Goal: Task Accomplishment & Management: Use online tool/utility

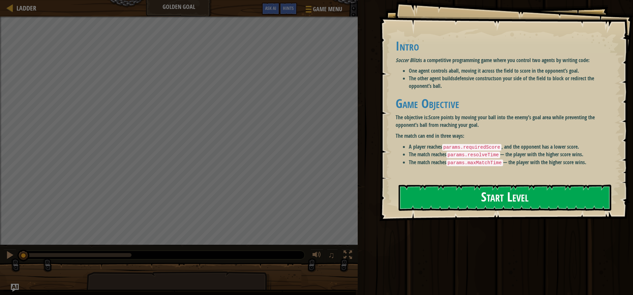
click at [473, 202] on button "Start Level" at bounding box center [505, 197] width 213 height 26
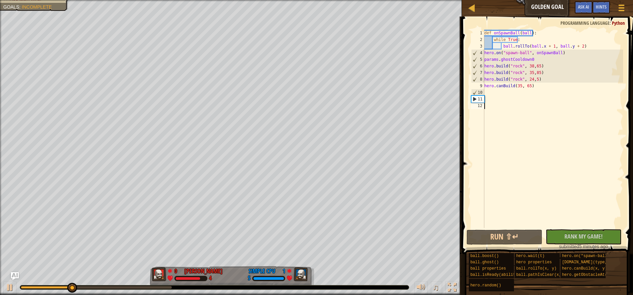
click at [529, 66] on div "def onSpawnBall ( ball ) : while True : ball . rollTo ( ball . x + 1 , ball . y…" at bounding box center [553, 135] width 140 height 211
click at [530, 66] on div "def onSpawnBall ( ball ) : while True : ball . rollTo ( ball . x + 1 , ball . y…" at bounding box center [553, 135] width 140 height 211
click at [536, 67] on div "def onSpawnBall ( ball ) : while True : ball . rollTo ( ball . x + 1 , ball . y…" at bounding box center [553, 135] width 140 height 211
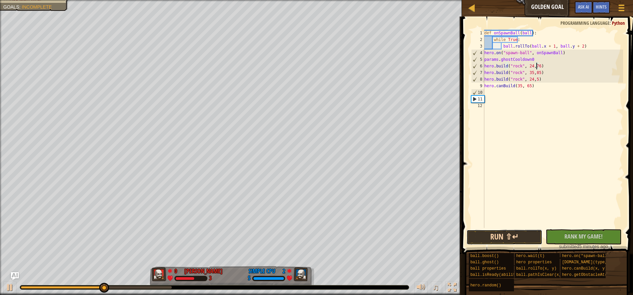
click at [500, 236] on button "Run ⇧↵" at bounding box center [505, 236] width 76 height 15
type textarea "[DOMAIN_NAME]("rock", 24,85)"
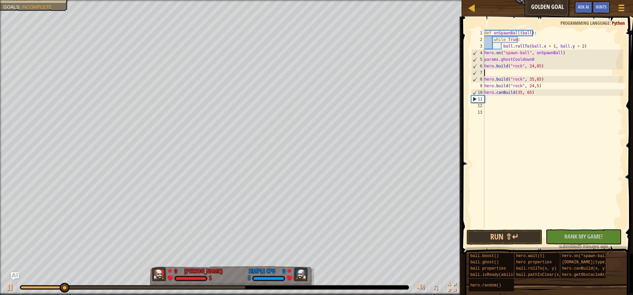
scroll to position [3, 0]
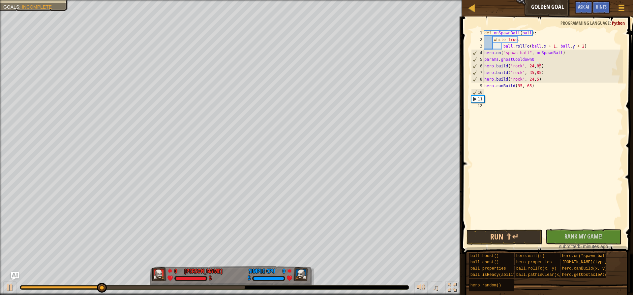
click at [536, 73] on div "def onSpawnBall ( ball ) : while True : ball . rollTo ( ball . x + 1 , ball . y…" at bounding box center [553, 135] width 140 height 211
type textarea "[DOMAIN_NAME]("rock", 35,75)"
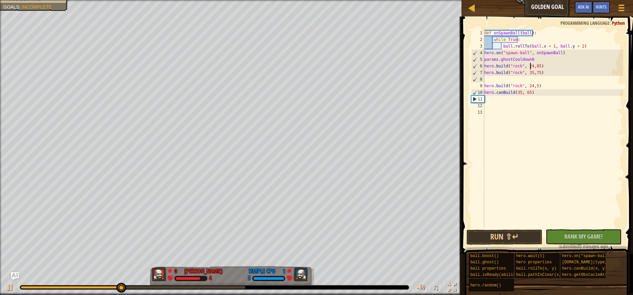
click at [530, 66] on div "def onSpawnBall ( ball ) : while True : ball . rollTo ( ball . x + 1 , ball . y…" at bounding box center [553, 135] width 140 height 211
type textarea "[DOMAIN_NAME]("rock", 35,85)"
click at [535, 77] on div "def onSpawnBall ( ball ) : while True : ball . rollTo ( ball . x + 1 , ball . y…" at bounding box center [553, 135] width 140 height 211
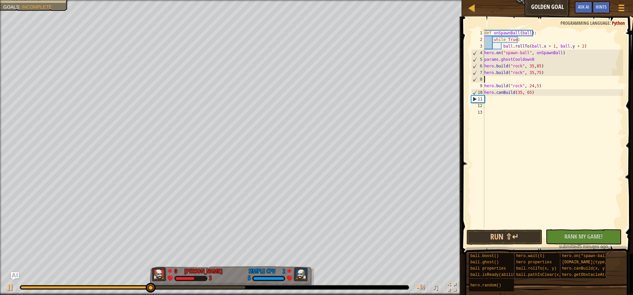
type textarea "bu"
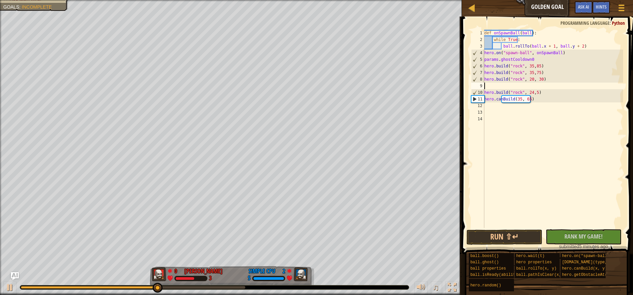
click at [530, 79] on div "def onSpawnBall ( ball ) : while True : ball . rollTo ( ball . x + 1 , ball . y…" at bounding box center [553, 135] width 140 height 211
click at [501, 235] on button "Run ⇧↵" at bounding box center [505, 236] width 76 height 15
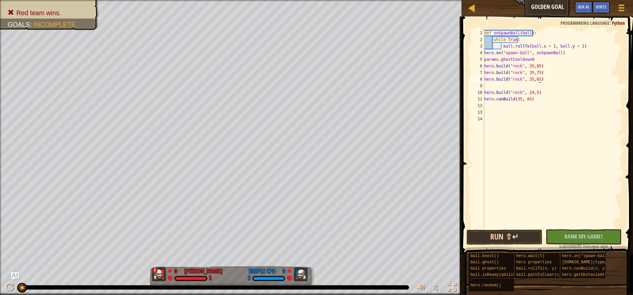
type textarea "[DOMAIN_NAME]("rock", 35,65)"
click at [502, 236] on button "Run ⇧↵" at bounding box center [505, 236] width 76 height 15
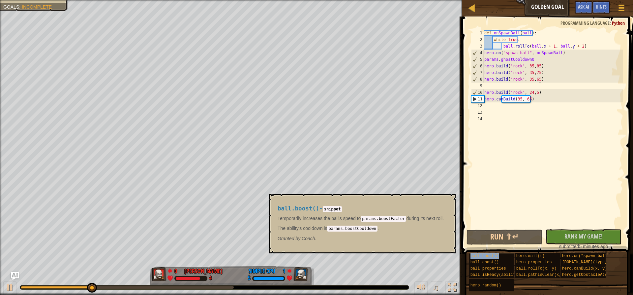
copy span "ball.boost()"
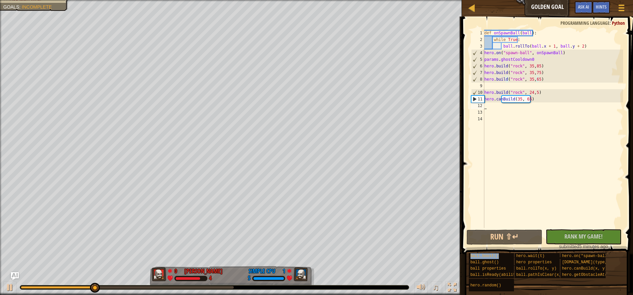
click at [513, 107] on div "def onSpawnBall ( ball ) : while True : ball . rollTo ( ball . x + 1 , ball . y…" at bounding box center [553, 135] width 140 height 211
click at [500, 84] on div "def onSpawnBall ( ball ) : while True : ball . rollTo ( ball . x + 1 , ball . y…" at bounding box center [553, 135] width 140 height 211
paste textarea "ball.boost()"
type textarea "ball.boost()"
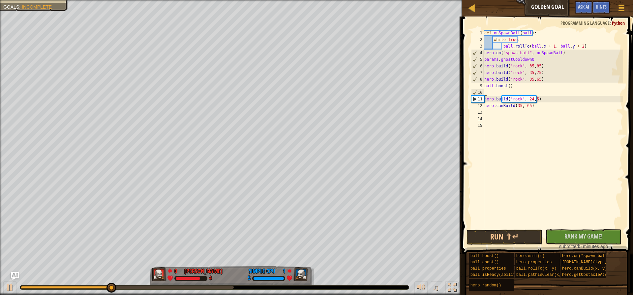
paste textarea "ball.boost()"
type textarea "ball.boost()"
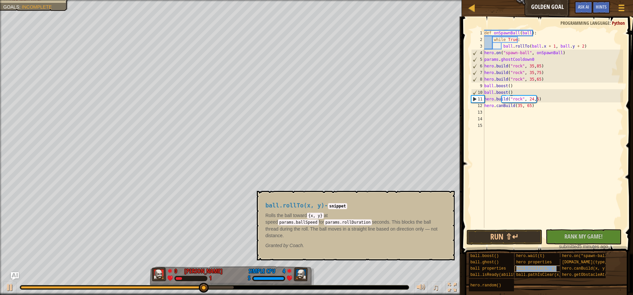
click at [532, 267] on span "ball.rollTo(x, y)" at bounding box center [537, 268] width 40 height 5
click at [512, 91] on div "def onSpawnBall ( ball ) : while True : ball . rollTo ( ball . x + 1 , ball . y…" at bounding box center [553, 135] width 140 height 211
paste textarea "ball.boost()"
type textarea "ball.boost()"
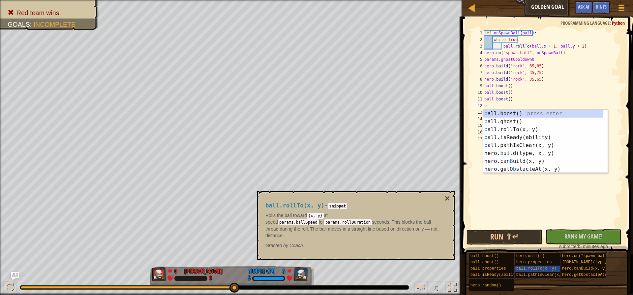
type textarea "bu"
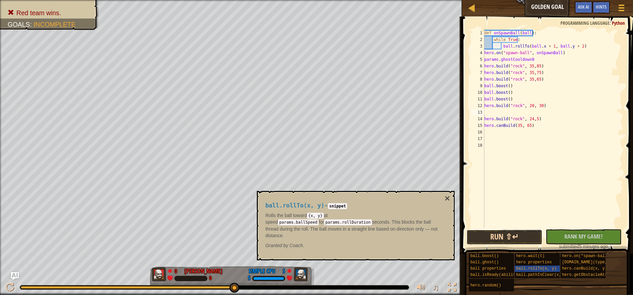
drag, startPoint x: 508, startPoint y: 238, endPoint x: 278, endPoint y: 232, distance: 230.4
click at [505, 238] on button "Run ⇧↵" at bounding box center [505, 236] width 76 height 15
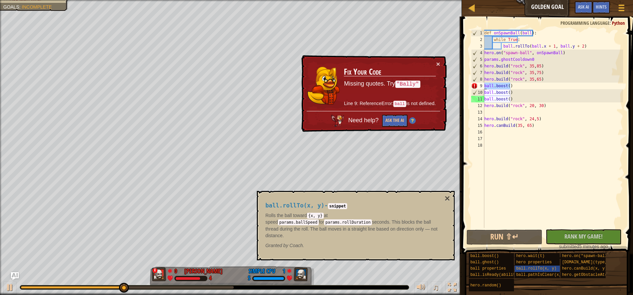
drag, startPoint x: 515, startPoint y: 86, endPoint x: 484, endPoint y: 85, distance: 31.7
click at [484, 85] on div "1 2 3 4 5 6 7 8 9 10 11 12 13 14 15 16 17 18 def onSpawnBall ( ball ) : while T…" at bounding box center [546, 129] width 153 height 198
click at [515, 91] on div "def onSpawnBall ( ball ) : while True : ball . rollTo ( ball . x + 1 , ball . y…" at bounding box center [553, 135] width 140 height 211
click at [513, 91] on div "def onSpawnBall ( ball ) : while True : ball . rollTo ( ball . x + 1 , ball . y…" at bounding box center [553, 135] width 140 height 211
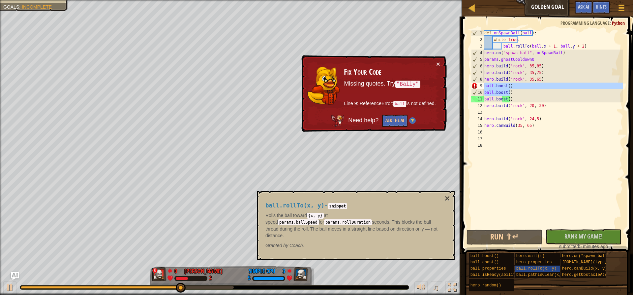
drag, startPoint x: 513, startPoint y: 91, endPoint x: 483, endPoint y: 84, distance: 30.3
click at [483, 84] on div "ball.boost() 1 2 3 4 5 6 7 8 9 10 11 12 13 14 15 16 17 18 def onSpawnBall ( bal…" at bounding box center [546, 129] width 153 height 198
type textarea "ball.boost() ball.boost()"
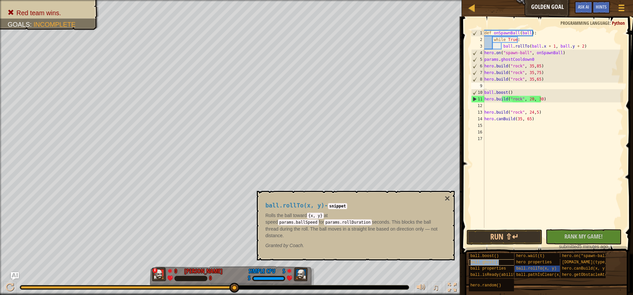
click at [499, 261] on div "ball.ghost()" at bounding box center [500, 262] width 63 height 6
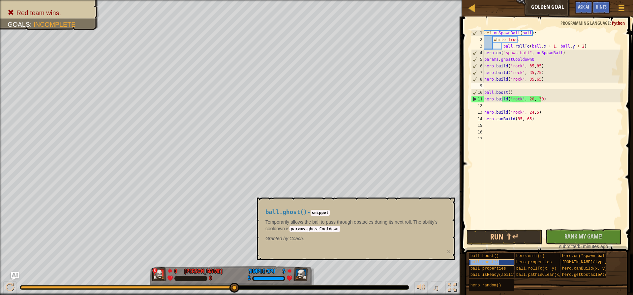
copy span "ball.ghost()"
click at [511, 84] on div "def onSpawnBall ( ball ) : while True : ball . rollTo ( ball . x + 1 , ball . y…" at bounding box center [553, 135] width 140 height 211
paste textarea "ball.ghost()"
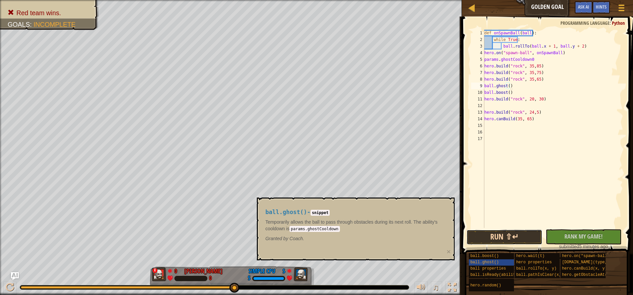
click at [515, 238] on button "Run ⇧↵" at bounding box center [505, 236] width 76 height 15
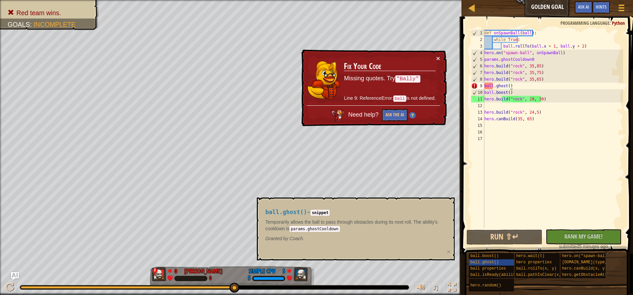
click at [529, 100] on div "def onSpawnBall ( ball ) : while True : ball . rollTo ( ball . x + 1 , ball . y…" at bounding box center [553, 135] width 140 height 211
click at [530, 100] on div "def onSpawnBall ( ball ) : while True : ball . rollTo ( ball . x + 1 , ball . y…" at bounding box center [553, 135] width 140 height 211
drag, startPoint x: 547, startPoint y: 100, endPoint x: 483, endPoint y: 102, distance: 63.7
click at [483, 102] on div "[DOMAIN_NAME]("rock", 20, 30) 1 2 3 4 5 6 7 8 9 10 11 12 13 14 15 16 17 def onS…" at bounding box center [546, 129] width 153 height 198
drag, startPoint x: 516, startPoint y: 86, endPoint x: 477, endPoint y: 88, distance: 39.0
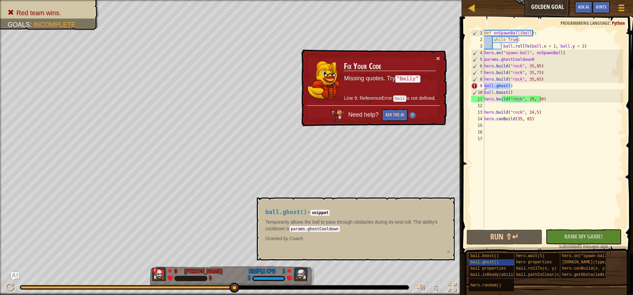
click at [477, 88] on div "[DOMAIN_NAME]("rock", 20, 30) 1 2 3 4 5 6 7 8 9 10 11 12 13 14 15 16 17 def onS…" at bounding box center [546, 129] width 153 height 198
type textarea "ball.ghost()"
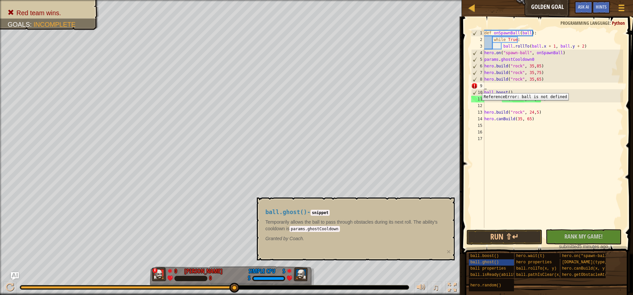
paste textarea "[DOMAIN_NAME]("rock", 20, 30)"
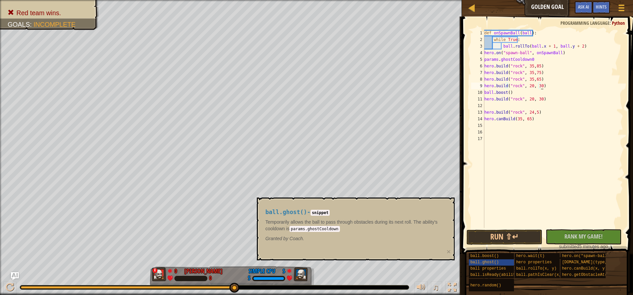
click at [530, 85] on div "def onSpawnBall ( ball ) : while True : ball . rollTo ( ball . x + 1 , ball . y…" at bounding box center [553, 135] width 140 height 211
click at [534, 87] on div "def onSpawnBall ( ball ) : while True : ball . rollTo ( ball . x + 1 , ball . y…" at bounding box center [553, 135] width 140 height 211
click at [497, 240] on button "Run ⇧↵" at bounding box center [505, 236] width 76 height 15
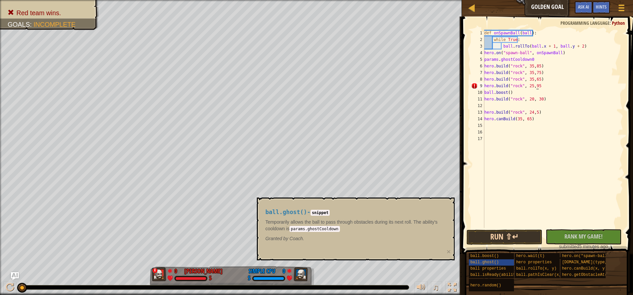
scroll to position [3, 4]
click at [521, 232] on button "Run ⇧↵" at bounding box center [505, 236] width 76 height 15
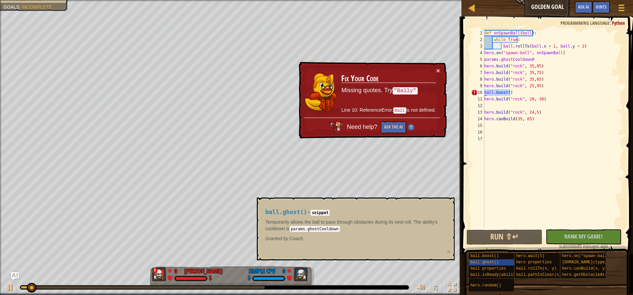
drag, startPoint x: 517, startPoint y: 91, endPoint x: 482, endPoint y: 90, distance: 34.4
click at [482, 90] on div "[DOMAIN_NAME]("rock", 25,95) 1 2 3 4 5 6 7 8 9 10 11 12 13 14 15 16 17 def onSp…" at bounding box center [546, 129] width 153 height 198
type textarea "ball.boost()"
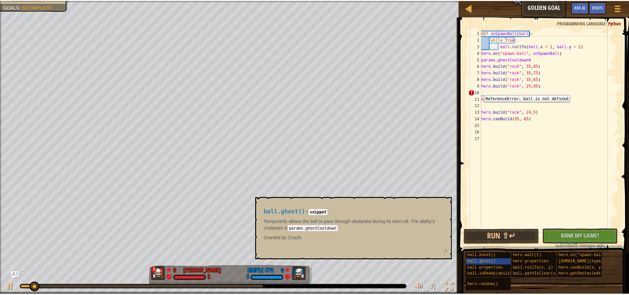
scroll to position [3, 0]
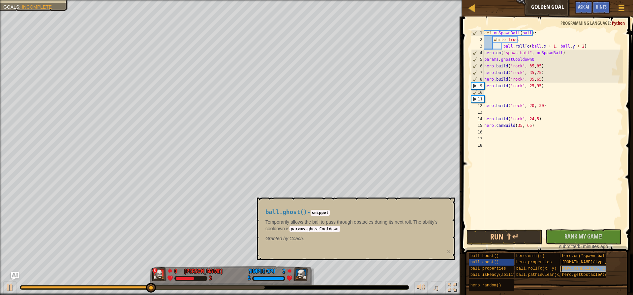
click at [578, 270] on span "hero.canBuild(x, y)" at bounding box center [585, 268] width 45 height 5
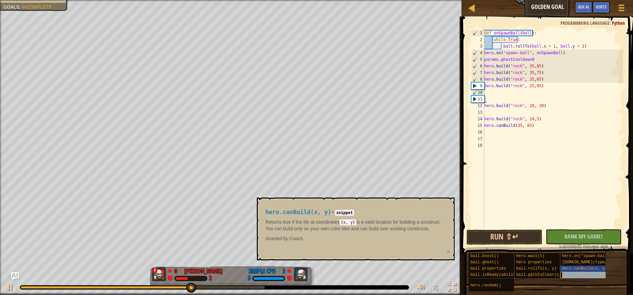
click at [578, 276] on span "hero.getObstacleAt(x, y)" at bounding box center [591, 274] width 57 height 5
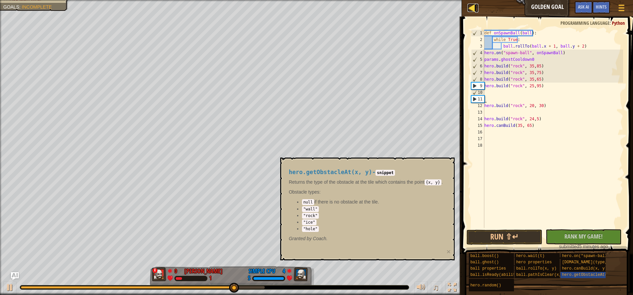
click at [473, 7] on div at bounding box center [472, 8] width 8 height 8
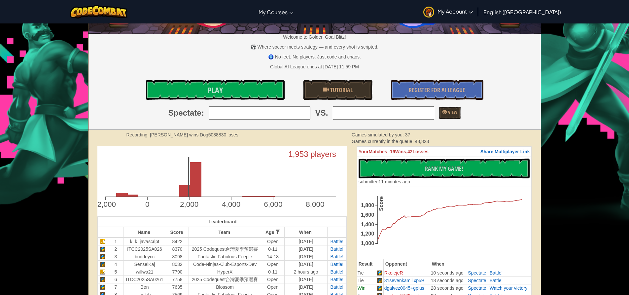
scroll to position [99, 0]
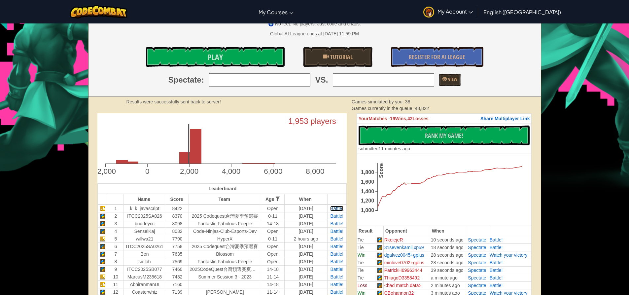
click at [337, 208] on span "Battle!" at bounding box center [336, 208] width 13 height 5
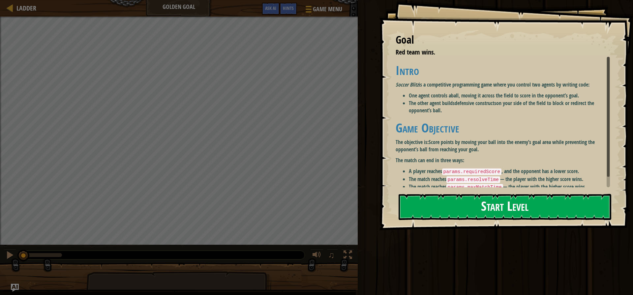
click at [501, 209] on button "Start Level" at bounding box center [505, 207] width 213 height 26
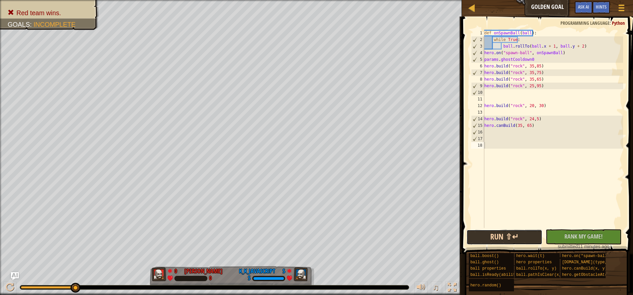
drag, startPoint x: 498, startPoint y: 237, endPoint x: 469, endPoint y: 236, distance: 28.7
click at [499, 237] on button "Run ⇧↵" at bounding box center [505, 236] width 76 height 15
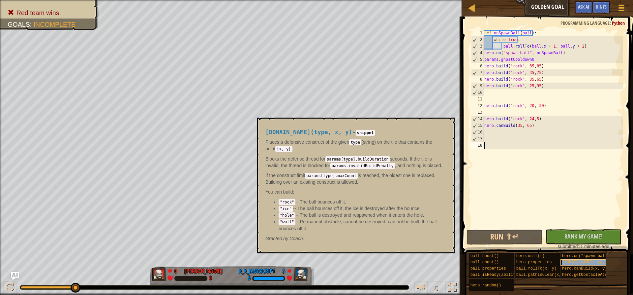
click at [580, 262] on span "[DOMAIN_NAME](type, x, y)" at bounding box center [592, 262] width 59 height 5
click at [494, 92] on div "def onSpawnBall ( ball ) : while True : ball . rollTo ( ball . x + 1 , ball . y…" at bounding box center [553, 135] width 140 height 211
paste textarea "[DOMAIN_NAME]("rock", 20, 30)"
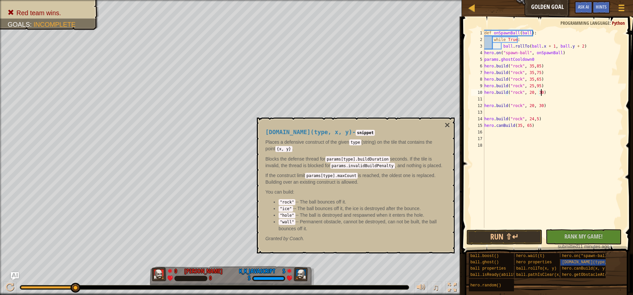
click at [518, 94] on div "def onSpawnBall ( ball ) : while True : ball . rollTo ( ball . x + 1 , ball . y…" at bounding box center [553, 135] width 140 height 211
click at [519, 94] on div "def onSpawnBall ( ball ) : while True : ball . rollTo ( ball . x + 1 , ball . y…" at bounding box center [553, 135] width 140 height 211
click at [528, 94] on div "def onSpawnBall ( ball ) : while True : ball . rollTo ( ball . x + 1 , ball . y…" at bounding box center [553, 135] width 140 height 211
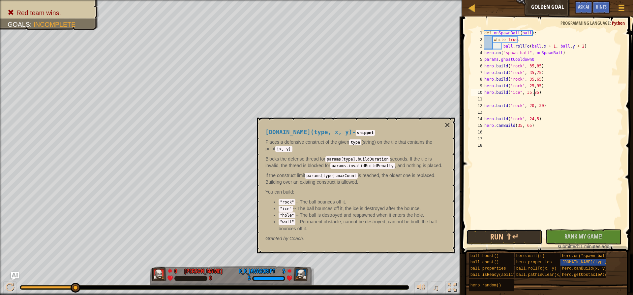
click at [521, 239] on button "Run ⇧↵" at bounding box center [505, 236] width 76 height 15
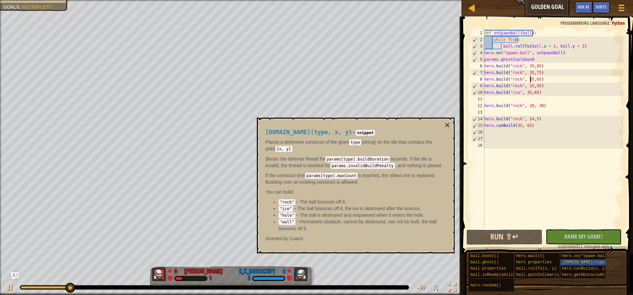
click at [530, 80] on div "def onSpawnBall ( ball ) : while True : ball . rollTo ( ball . x + 1 , ball . y…" at bounding box center [553, 135] width 140 height 211
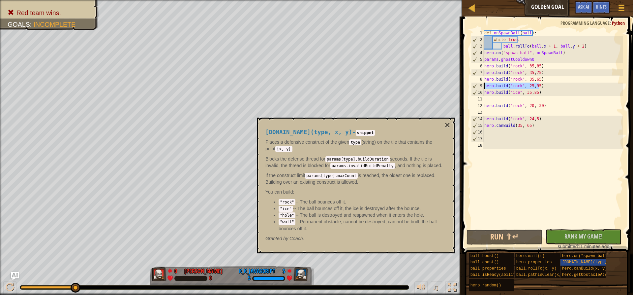
drag, startPoint x: 541, startPoint y: 85, endPoint x: 484, endPoint y: 85, distance: 57.1
click at [484, 85] on div "[DOMAIN_NAME]("rock", 35,65) 1 2 3 4 5 6 7 8 9 10 11 12 13 14 15 16 17 18 def o…" at bounding box center [546, 129] width 153 height 198
type textarea "[DOMAIN_NAME]("rock", 25,95)"
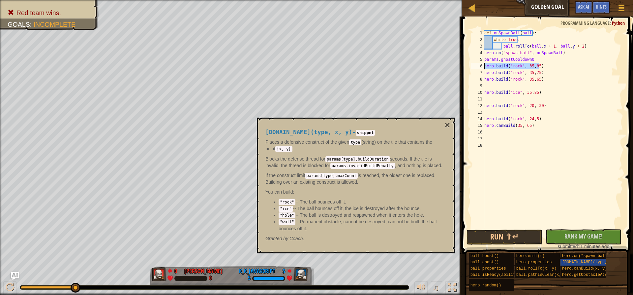
drag, startPoint x: 539, startPoint y: 66, endPoint x: 476, endPoint y: 64, distance: 63.1
click at [476, 64] on div "1 2 3 4 5 6 7 8 9 10 11 12 13 14 15 16 17 18 def onSpawnBall ( ball ) : while T…" at bounding box center [546, 129] width 153 height 198
type textarea "[DOMAIN_NAME]("rock", 35,85)"
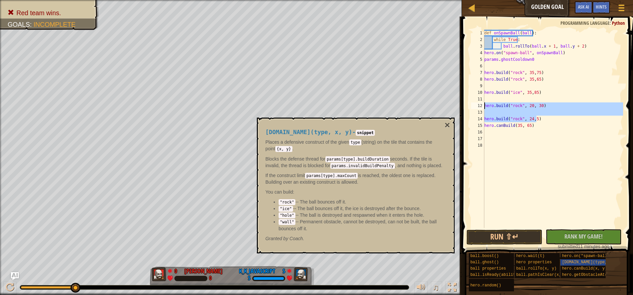
drag, startPoint x: 545, startPoint y: 121, endPoint x: 485, endPoint y: 105, distance: 61.5
click at [485, 105] on div "def onSpawnBall ( ball ) : while True : ball . rollTo ( ball . x + 1 , ball . y…" at bounding box center [553, 135] width 140 height 211
type textarea "[DOMAIN_NAME]("rock", 20, 30)"
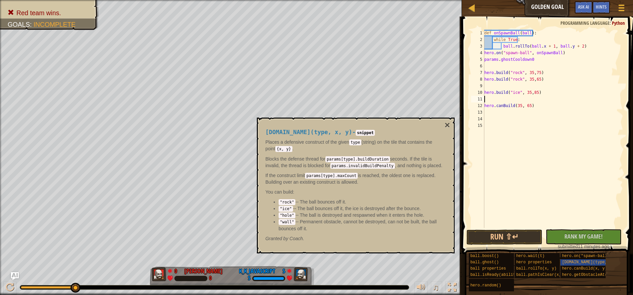
type textarea "[DOMAIN_NAME]("ice", 35,85)"
click at [496, 85] on div "def onSpawnBall ( ball ) : while True : ball . rollTo ( ball . x + 1 , ball . y…" at bounding box center [553, 135] width 140 height 211
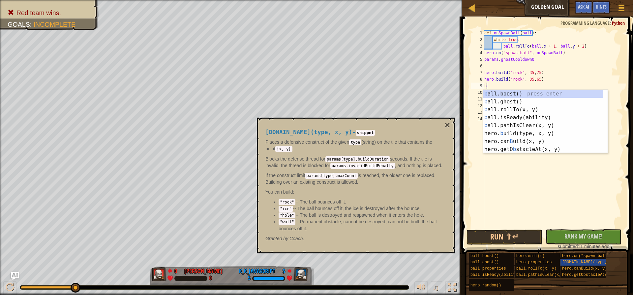
type textarea "bu"
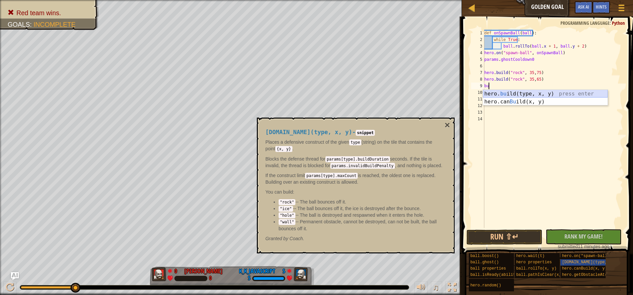
click at [507, 93] on div "hero. bu ild(type, x, y) press enter hero.can Bu ild(x, y) press enter" at bounding box center [545, 106] width 125 height 32
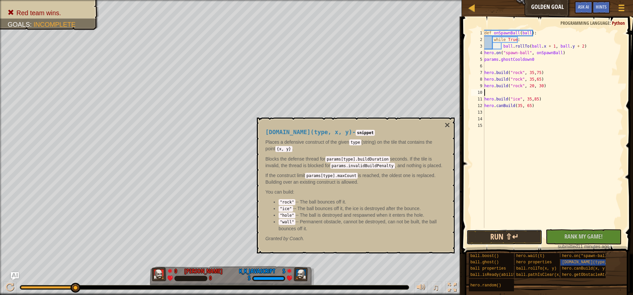
drag, startPoint x: 515, startPoint y: 238, endPoint x: 511, endPoint y: 237, distance: 4.3
click at [514, 238] on button "Run ⇧↵" at bounding box center [505, 236] width 76 height 15
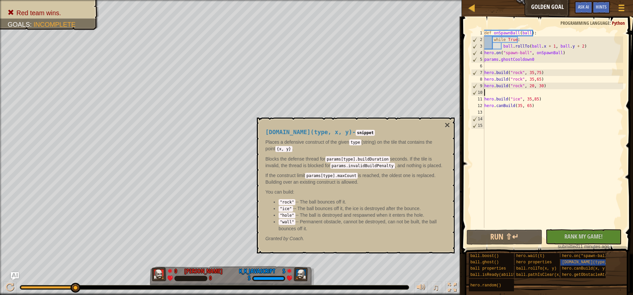
type textarea "bu"
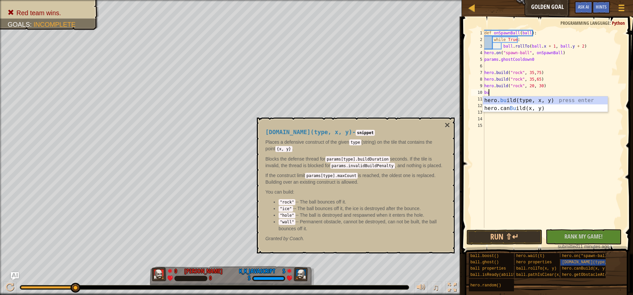
click at [549, 101] on div "hero. bu ild(type, x, y) press enter hero.can Bu ild(x, y) press enter" at bounding box center [545, 112] width 125 height 32
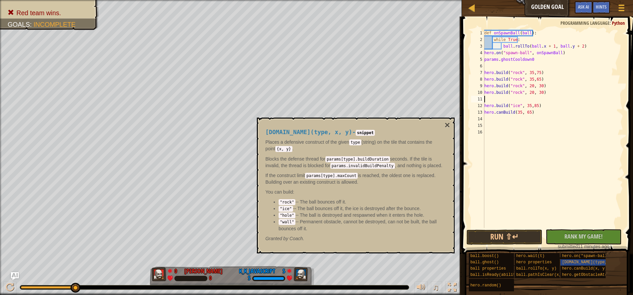
click at [519, 92] on div "def onSpawnBall ( ball ) : while True : ball . rollTo ( ball . x + 1 , ball . y…" at bounding box center [553, 135] width 140 height 211
click at [528, 93] on div "def onSpawnBall ( ball ) : while True : ball . rollTo ( ball . x + 1 , ball . y…" at bounding box center [553, 135] width 140 height 211
click at [506, 235] on button "Run ⇧↵" at bounding box center [505, 236] width 76 height 15
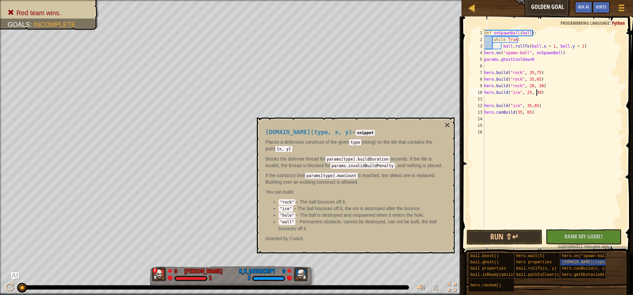
click at [536, 92] on div "def onSpawnBall ( ball ) : while True : ball . rollTo ( ball . x + 1 , ball . y…" at bounding box center [553, 135] width 140 height 211
type textarea "[DOMAIN_NAME]("ice", 25, 95)"
click at [524, 238] on button "Run ⇧↵" at bounding box center [505, 236] width 76 height 15
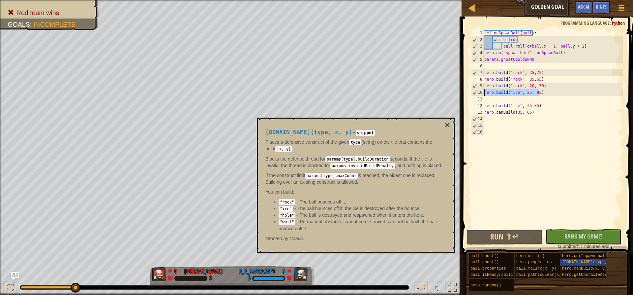
drag, startPoint x: 543, startPoint y: 94, endPoint x: 481, endPoint y: 94, distance: 61.4
click at [481, 94] on div "[DOMAIN_NAME]("ice", 25, 95) 1 2 3 4 5 6 7 8 9 10 11 12 13 14 15 16 def onSpawn…" at bounding box center [546, 129] width 153 height 198
click at [495, 99] on div "def onSpawnBall ( ball ) : while True : ball . rollTo ( ball . x + 1 , ball . y…" at bounding box center [553, 135] width 140 height 211
paste textarea "[DOMAIN_NAME]("ice", 25, 95)"
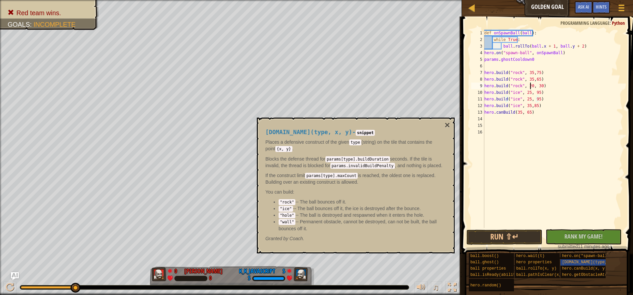
click at [530, 85] on div "def onSpawnBall ( ball ) : while True : ball . rollTo ( ball . x + 1 , ball . y…" at bounding box center [553, 135] width 140 height 211
click at [538, 86] on div "def onSpawnBall ( ball ) : while True : ball . rollTo ( ball . x + 1 , ball . y…" at bounding box center [553, 135] width 140 height 211
click at [536, 92] on div "def onSpawnBall ( ball ) : while True : ball . rollTo ( ball . x + 1 , ball . y…" at bounding box center [553, 135] width 140 height 211
click at [537, 93] on div "def onSpawnBall ( ball ) : while True : ball . rollTo ( ball . x + 1 , ball . y…" at bounding box center [553, 135] width 140 height 211
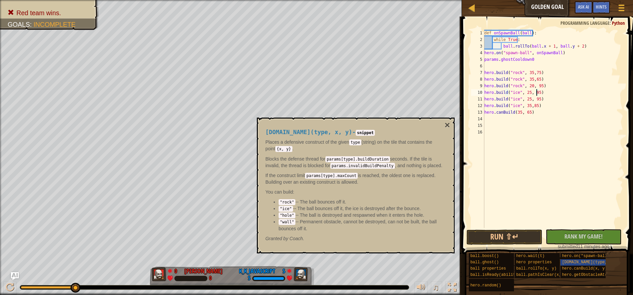
click at [529, 84] on div "def onSpawnBall ( ball ) : while True : ball . rollTo ( ball . x + 1 , ball . y…" at bounding box center [553, 135] width 140 height 211
click at [531, 86] on div "def onSpawnBall ( ball ) : while True : ball . rollTo ( ball . x + 1 , ball . y…" at bounding box center [553, 135] width 140 height 211
click at [538, 93] on div "def onSpawnBall ( ball ) : while True : ball . rollTo ( ball . x + 1 , ball . y…" at bounding box center [553, 135] width 140 height 211
drag, startPoint x: 506, startPoint y: 235, endPoint x: 377, endPoint y: 230, distance: 129.8
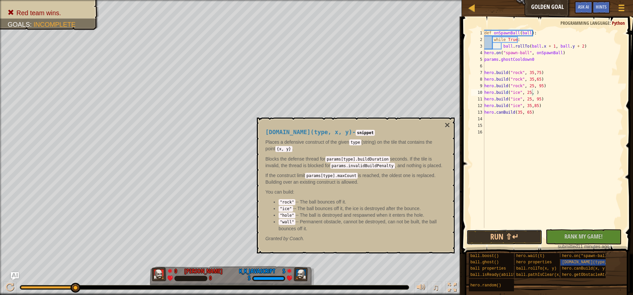
click at [506, 234] on button "Run ⇧↵" at bounding box center [505, 236] width 76 height 15
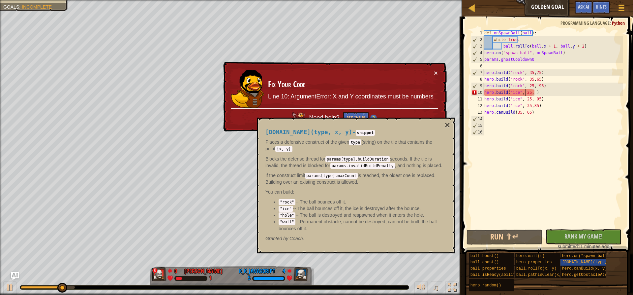
click at [527, 92] on div "def onSpawnBall ( ball ) : while True : ball . rollTo ( ball . x + 1 , ball . y…" at bounding box center [553, 135] width 140 height 211
click at [528, 92] on div "def onSpawnBall ( ball ) : while True : ball . rollTo ( ball . x + 1 , ball . y…" at bounding box center [553, 135] width 140 height 211
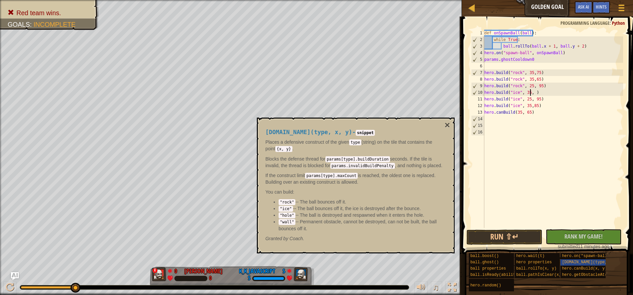
click at [531, 92] on div "def onSpawnBall ( ball ) : while True : ball . rollTo ( ball . x + 1 , ball . y…" at bounding box center [553, 135] width 140 height 211
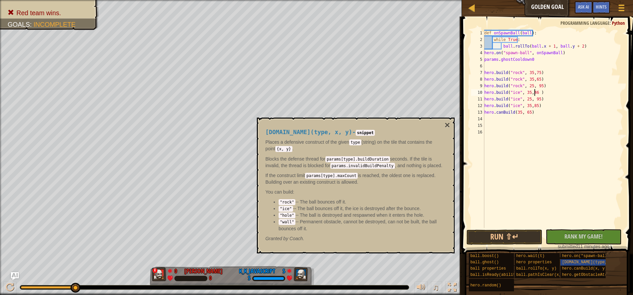
click at [537, 91] on div "def onSpawnBall ( ball ) : while True : ball . rollTo ( ball . x + 1 , ball . y…" at bounding box center [553, 135] width 140 height 211
type textarea "[DOMAIN_NAME]("ice", 35,46 )"
click at [512, 238] on button "Run ⇧↵" at bounding box center [505, 236] width 76 height 15
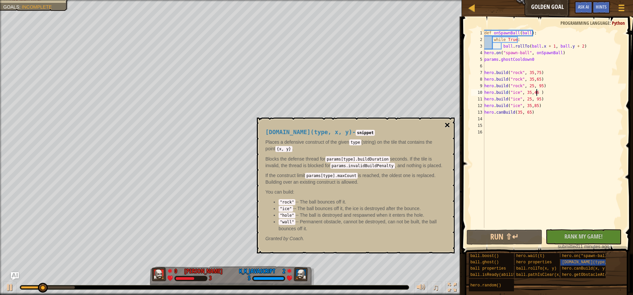
click at [447, 125] on button "×" at bounding box center [447, 124] width 5 height 9
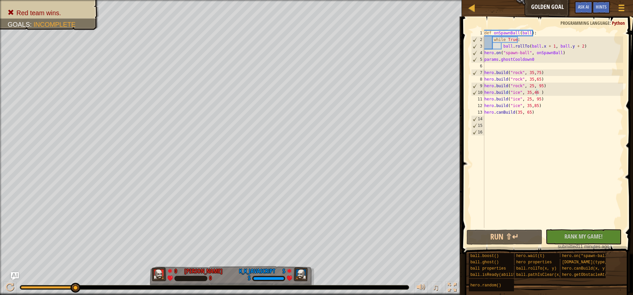
drag, startPoint x: 54, startPoint y: 288, endPoint x: 88, endPoint y: 287, distance: 34.3
click at [88, 287] on div at bounding box center [214, 287] width 389 height 4
click at [511, 123] on div "def onSpawnBall ( ball ) : while True : ball . rollTo ( ball . x + 1 , ball . y…" at bounding box center [553, 135] width 140 height 211
click at [510, 122] on div "def onSpawnBall ( ball ) : while True : ball . rollTo ( ball . x + 1 , ball . y…" at bounding box center [553, 135] width 140 height 211
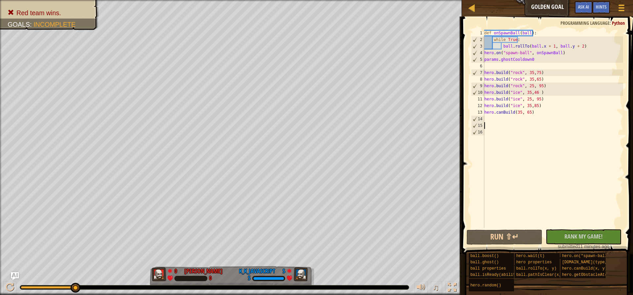
click at [508, 119] on div "def onSpawnBall ( ball ) : while True : ball . rollTo ( ball . x + 1 , ball . y…" at bounding box center [553, 135] width 140 height 211
type textarea "bu"
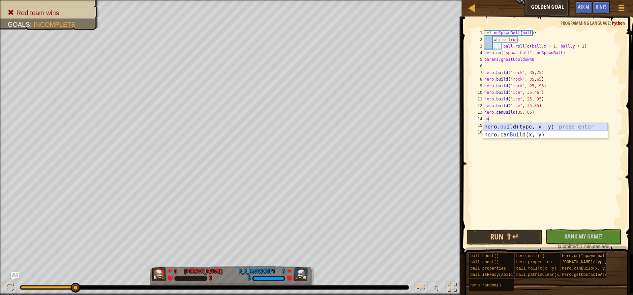
click at [511, 126] on div "hero. bu ild(type, x, y) press enter hero.can Bu ild(x, y) press enter" at bounding box center [545, 139] width 125 height 32
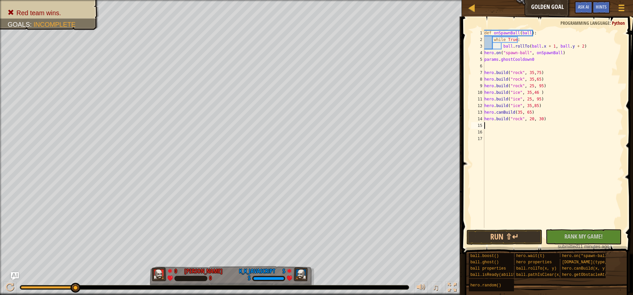
click at [517, 118] on div "def onSpawnBall ( ball ) : while True : ball . rollTo ( ball . x + 1 , ball . y…" at bounding box center [553, 135] width 140 height 211
click at [519, 119] on div "def onSpawnBall ( ball ) : while True : ball . rollTo ( ball . x + 1 , ball . y…" at bounding box center [553, 135] width 140 height 211
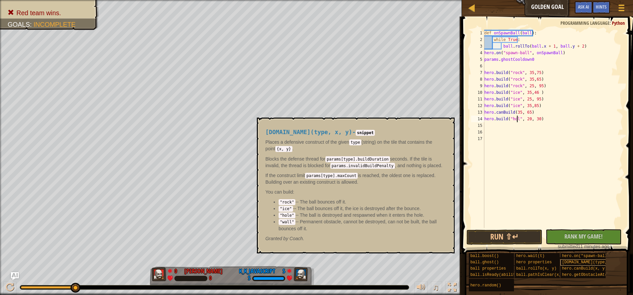
scroll to position [3, 3]
type textarea "[DOMAIN_NAME]("hole", 20, 30)"
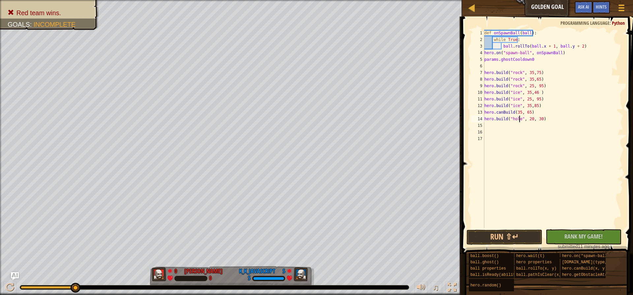
click at [550, 124] on div "def onSpawnBall ( ball ) : while True : ball . rollTo ( ball . x + 1 , ball . y…" at bounding box center [553, 135] width 140 height 211
click at [551, 117] on div "def onSpawnBall ( ball ) : while True : ball . rollTo ( ball . x + 1 , ball . y…" at bounding box center [553, 135] width 140 height 211
type textarea "[DOMAIN_NAME]("hole", 20, 30)"
click at [491, 66] on div "def onSpawnBall ( ball ) : while True : ball . rollTo ( ball . x + 1 , ball . y…" at bounding box center [553, 135] width 140 height 211
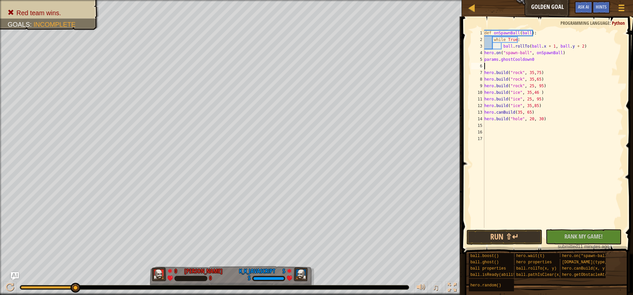
type textarea "bu"
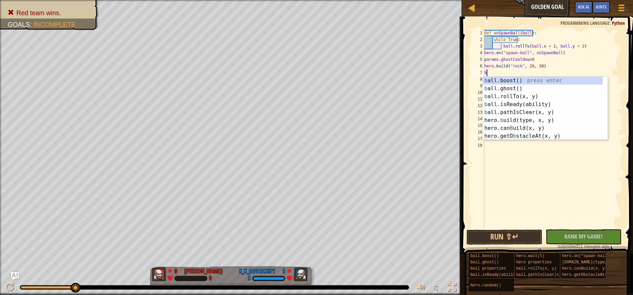
type textarea "bu"
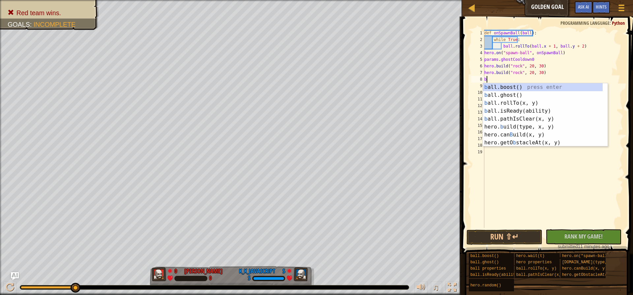
type textarea "bu"
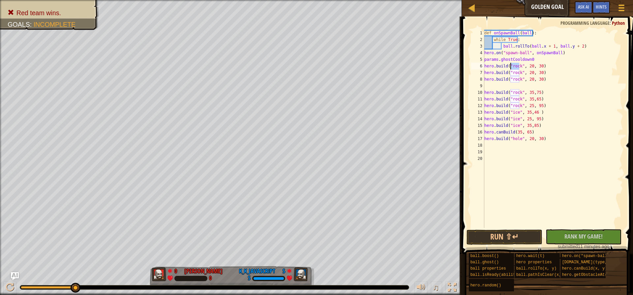
drag, startPoint x: 519, startPoint y: 66, endPoint x: 511, endPoint y: 67, distance: 8.0
click at [511, 67] on div "def onSpawnBall ( ball ) : while True : ball . rollTo ( ball . x + 1 , ball . y…" at bounding box center [553, 135] width 140 height 211
click at [547, 114] on div "def onSpawnBall ( ball ) : while True : ball . rollTo ( ball . x + 1 , ball . y…" at bounding box center [553, 135] width 140 height 211
click at [514, 71] on div "def onSpawnBall ( ball ) : while True : ball . rollTo ( ball . x + 1 , ball . y…" at bounding box center [553, 135] width 140 height 211
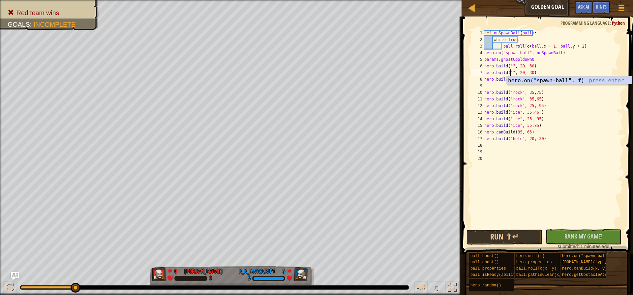
click at [557, 90] on div "def onSpawnBall ( ball ) : while True : ball . rollTo ( ball . x + 1 , ball . y…" at bounding box center [553, 135] width 140 height 211
click at [516, 80] on div "def onSpawnBall ( ball ) : while True : ball . rollTo ( ball . x + 1 , ball . y…" at bounding box center [553, 135] width 140 height 211
click at [509, 73] on div "def onSpawnBall ( ball ) : while True : ball . rollTo ( ball . x + 1 , ball . y…" at bounding box center [553, 135] width 140 height 211
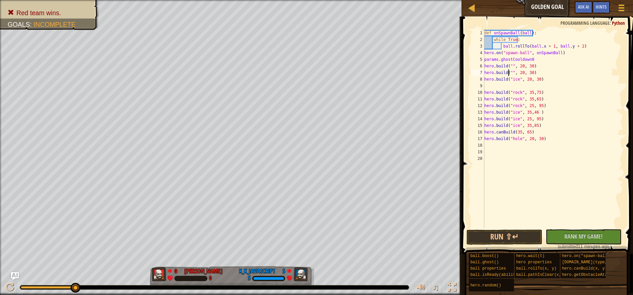
click at [512, 73] on div "def onSpawnBall ( ball ) : while True : ball . rollTo ( ball . x + 1 , ball . y…" at bounding box center [553, 135] width 140 height 211
click at [511, 65] on div "def onSpawnBall ( ball ) : while True : ball . rollTo ( ball . x + 1 , ball . y…" at bounding box center [553, 135] width 140 height 211
click at [528, 66] on div "def onSpawnBall ( ball ) : while True : ball . rollTo ( ball . x + 1 , ball . y…" at bounding box center [553, 135] width 140 height 211
click at [526, 73] on div "def onSpawnBall ( ball ) : while True : ball . rollTo ( ball . x + 1 , ball . y…" at bounding box center [553, 135] width 140 height 211
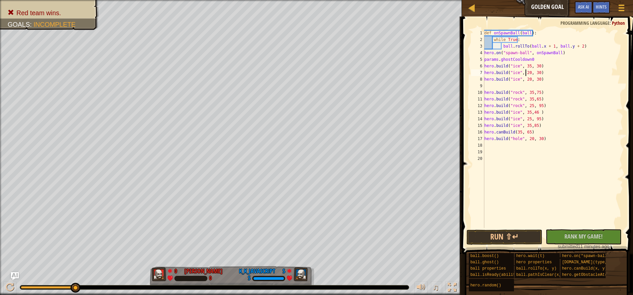
click at [526, 73] on div "def onSpawnBall ( ball ) : while True : ball . rollTo ( ball . x + 1 , ball . y…" at bounding box center [553, 135] width 140 height 211
click at [525, 81] on div "def onSpawnBall ( ball ) : while True : ball . rollTo ( ball . x + 1 , ball . y…" at bounding box center [553, 135] width 140 height 211
click at [536, 65] on div "def onSpawnBall ( ball ) : while True : ball . rollTo ( ball . x + 1 , ball . y…" at bounding box center [553, 135] width 140 height 211
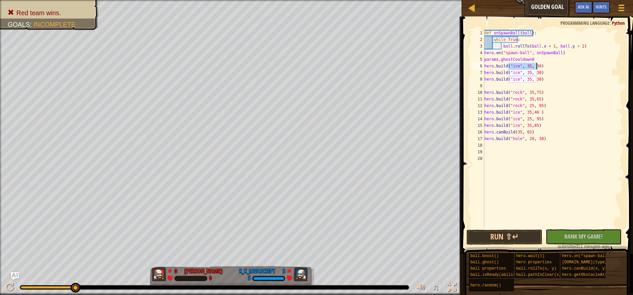
click at [537, 66] on div "def onSpawnBall ( ball ) : while True : ball . rollTo ( ball . x + 1 , ball . y…" at bounding box center [553, 129] width 140 height 198
click at [499, 240] on button "Run ⇧↵" at bounding box center [505, 236] width 76 height 15
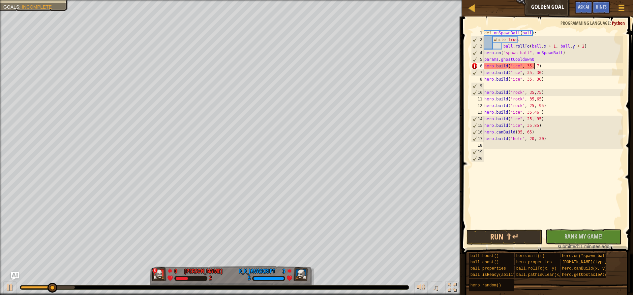
scroll to position [3, 4]
click at [536, 72] on div "def onSpawnBall ( ball ) : while True : ball . rollTo ( ball . x + 1 , ball . y…" at bounding box center [553, 135] width 140 height 211
click at [536, 81] on div "def onSpawnBall ( ball ) : while True : ball . rollTo ( ball . x + 1 , ball . y…" at bounding box center [553, 135] width 140 height 211
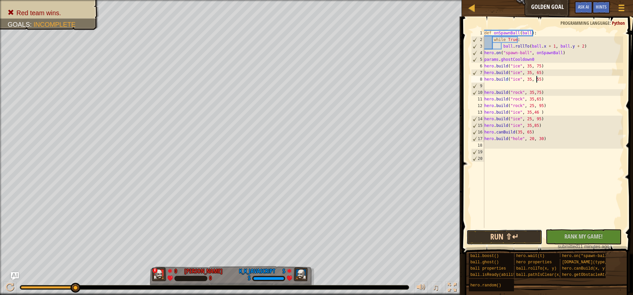
click at [528, 235] on button "Run ⇧↵" at bounding box center [505, 236] width 76 height 15
click at [544, 137] on div "def onSpawnBall ( ball ) : while True : ball . rollTo ( ball . x + 1 , ball . y…" at bounding box center [553, 135] width 140 height 211
type textarea "[DOMAIN_NAME]("hole", 20, 30)"
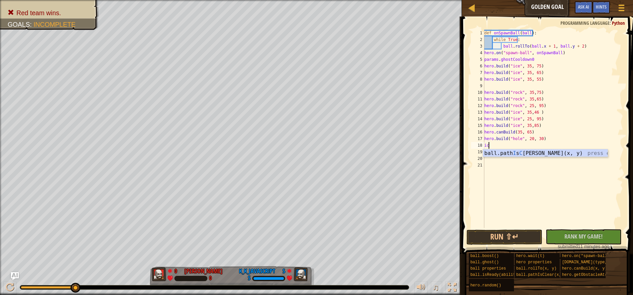
type textarea "i"
type textarea "bu"
click at [531, 145] on div "def onSpawnBall ( ball ) : while True : ball . rollTo ( ball . x + 1 , ball . y…" at bounding box center [553, 135] width 140 height 211
click at [539, 145] on div "def onSpawnBall ( ball ) : while True : ball . rollTo ( ball . x + 1 , ball . y…" at bounding box center [553, 135] width 140 height 211
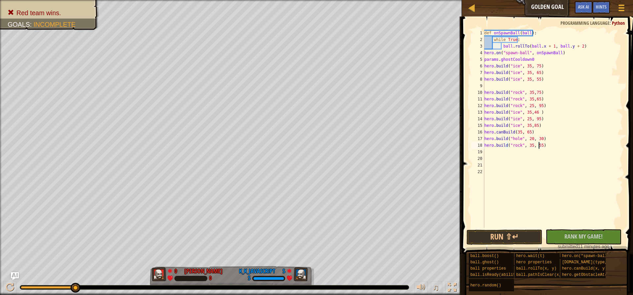
scroll to position [3, 4]
type textarea "[DOMAIN_NAME]("rock", 35, 55)"
click at [531, 236] on button "Run ⇧↵" at bounding box center [505, 236] width 76 height 15
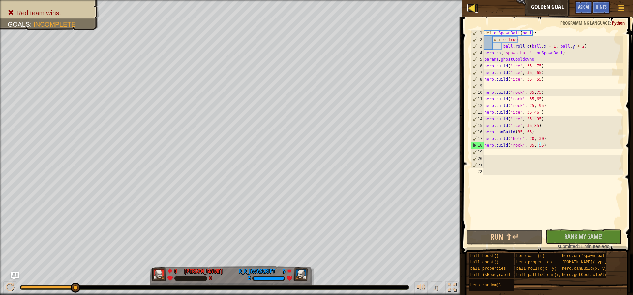
click at [476, 7] on div at bounding box center [472, 8] width 8 height 8
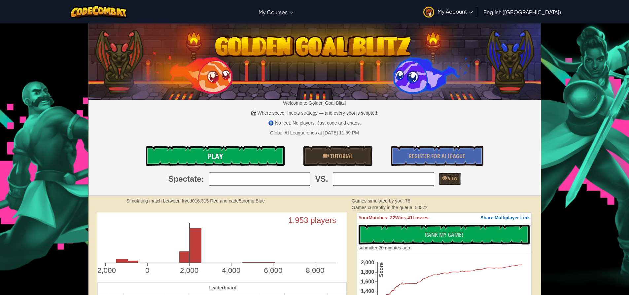
click at [243, 154] on link "Play" at bounding box center [215, 156] width 139 height 20
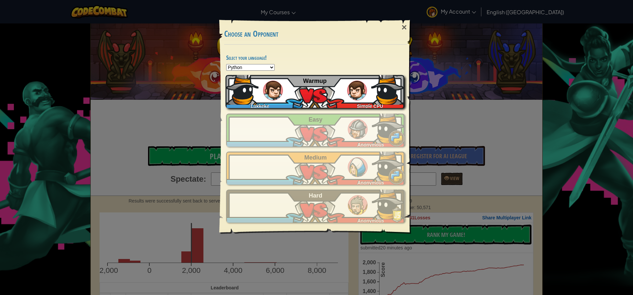
click at [323, 94] on div "Lukkeke Simple CPU Warmup" at bounding box center [315, 91] width 179 height 33
